Goal: Task Accomplishment & Management: Manage account settings

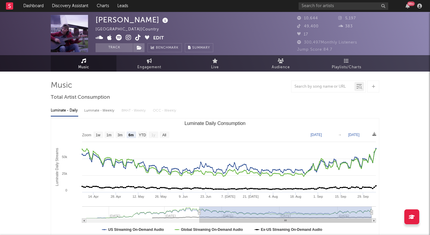
select select "6m"
click at [151, 88] on div at bounding box center [215, 87] width 328 height 12
click at [116, 49] on button "Track" at bounding box center [113, 47] width 37 height 9
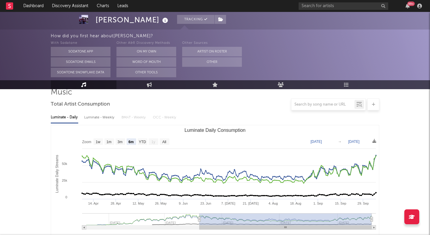
scroll to position [50, 0]
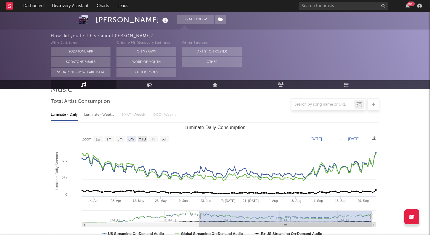
click at [143, 137] on text "YTD" at bounding box center [142, 139] width 7 height 4
select select "YTD"
type input "2025-01-01"
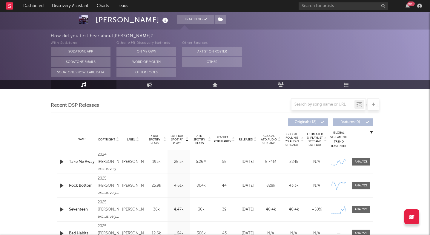
scroll to position [204, 0]
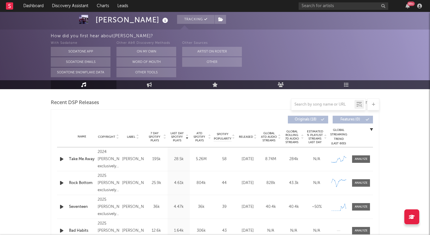
click at [254, 138] on icon at bounding box center [254, 138] width 3 height 2
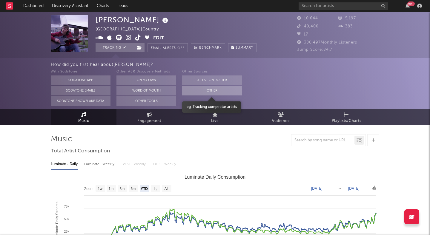
click at [195, 87] on button "Other" at bounding box center [212, 91] width 60 height 10
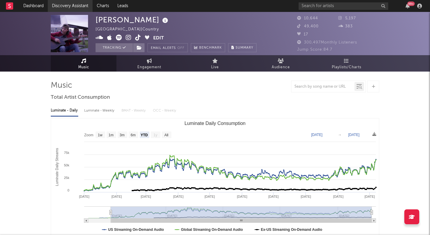
click at [82, 4] on link "Discovery Assistant" at bounding box center [70, 6] width 45 height 12
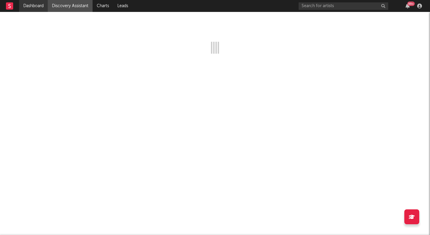
click at [36, 8] on link "Dashboard" at bounding box center [33, 6] width 29 height 12
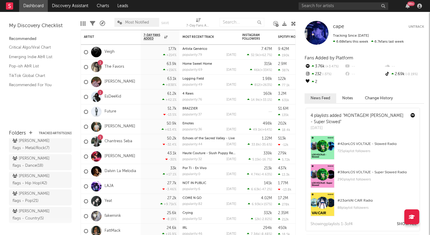
scroll to position [111, 0]
click at [40, 173] on div "peter flags - Hip Hop ( 42 )" at bounding box center [34, 180] width 42 height 14
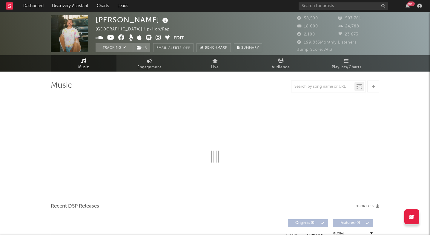
select select "6m"
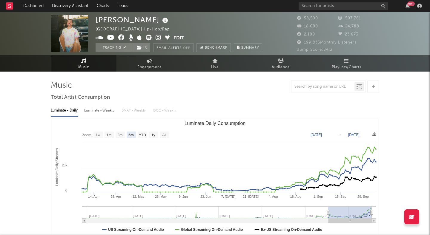
click at [159, 38] on icon at bounding box center [158, 38] width 6 height 6
click at [175, 37] on button "Edit" at bounding box center [178, 38] width 11 height 7
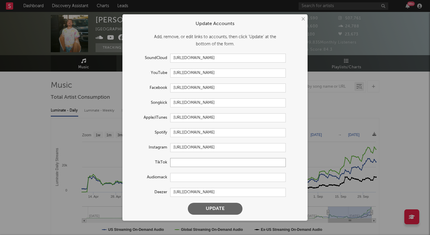
click at [182, 162] on input "text" at bounding box center [227, 162] width 115 height 9
paste input "[URL][DOMAIN_NAME]"
type input "[URL][DOMAIN_NAME]"
click at [215, 212] on button "Update" at bounding box center [215, 209] width 55 height 12
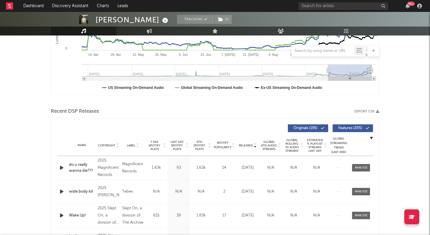
scroll to position [150, 0]
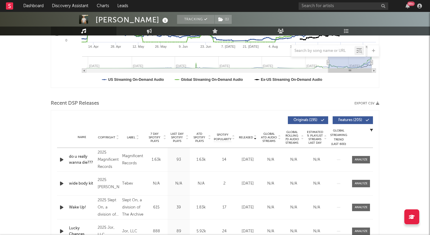
click at [343, 118] on span "Features ( 205 )" at bounding box center [349, 120] width 27 height 4
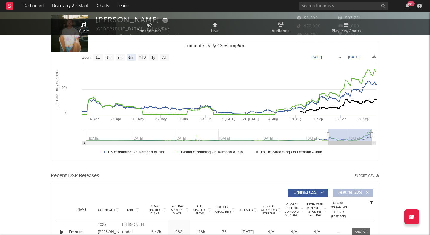
scroll to position [0, 0]
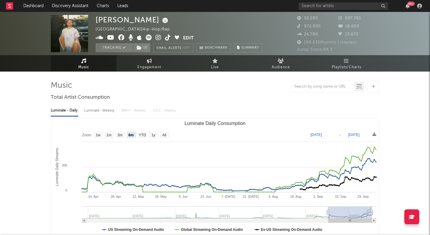
click at [110, 39] on icon at bounding box center [110, 38] width 7 height 6
click at [169, 39] on icon at bounding box center [168, 38] width 6 height 6
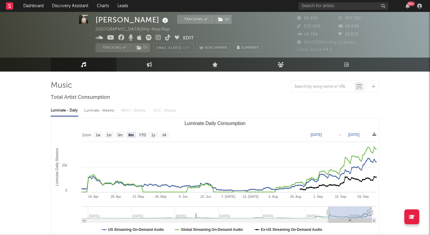
scroll to position [31, 0]
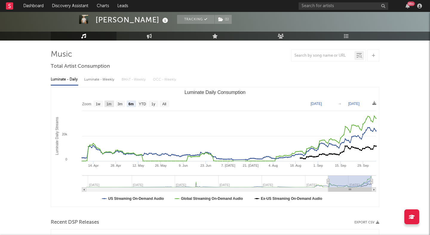
click at [110, 103] on text "1m" at bounding box center [109, 104] width 5 height 4
select select "1m"
type input "[DATE]"
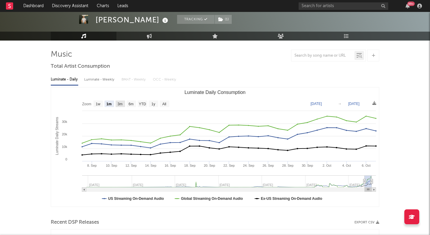
click at [118, 105] on text "3m" at bounding box center [120, 104] width 5 height 4
select select "3m"
type input "[DATE]"
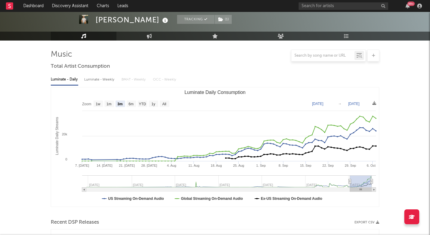
scroll to position [115, 0]
